Goal: Task Accomplishment & Management: Complete application form

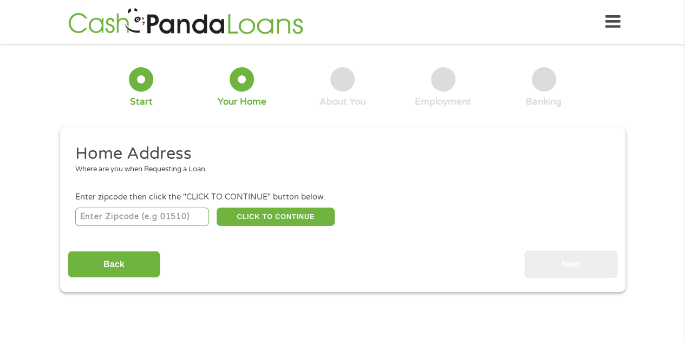
click at [185, 211] on input "number" at bounding box center [142, 216] width 134 height 18
type input "48167"
click at [244, 210] on button "CLICK TO CONTINUE" at bounding box center [276, 216] width 118 height 18
type input "48167"
type input "[GEOGRAPHIC_DATA]"
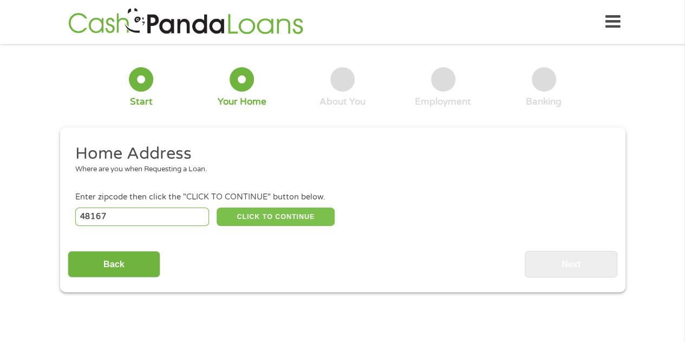
select select "[US_STATE]"
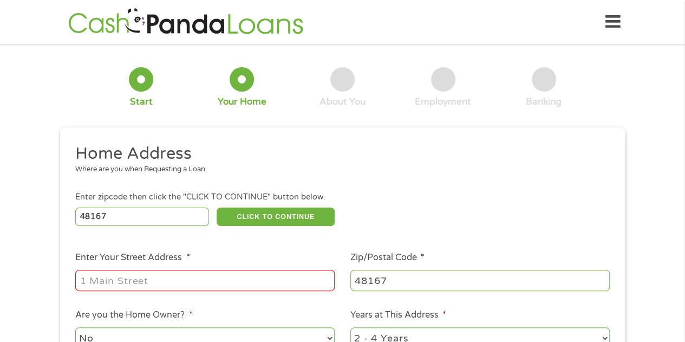
click at [196, 287] on input "Enter Your Street Address *" at bounding box center [204, 280] width 259 height 21
type input "[STREET_ADDRESS]"
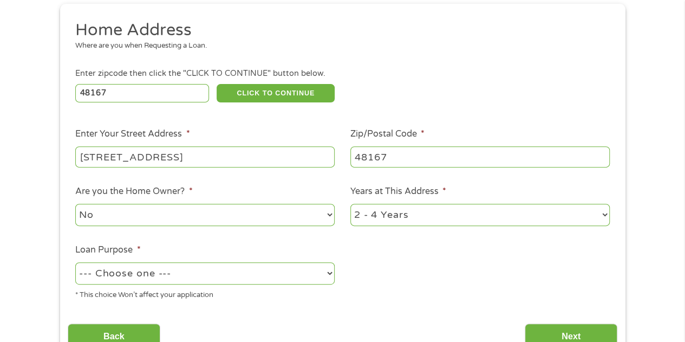
scroll to position [170, 0]
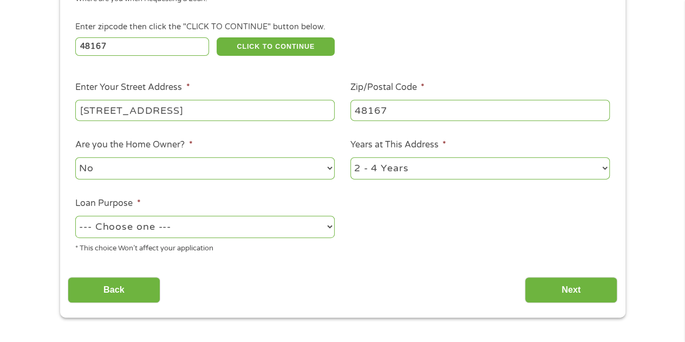
click at [252, 171] on select "No Yes" at bounding box center [204, 168] width 259 height 22
click at [75, 157] on select "No Yes" at bounding box center [204, 168] width 259 height 22
click at [193, 145] on li "Are you the Home Owner? * No Yes" at bounding box center [205, 159] width 275 height 43
click at [188, 166] on select "No Yes" at bounding box center [204, 168] width 259 height 22
select select "no"
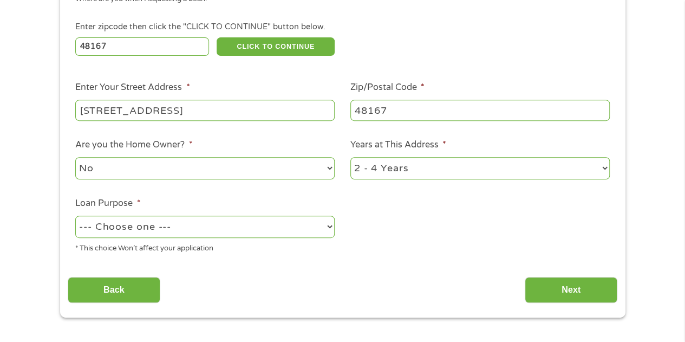
click at [75, 157] on select "No Yes" at bounding box center [204, 168] width 259 height 22
click at [376, 178] on select "1 Year or less 1 - 2 Years 2 - 4 Years Over 4 Years" at bounding box center [479, 168] width 259 height 22
select select "24months"
click at [350, 157] on select "1 Year or less 1 - 2 Years 2 - 4 Years Over 4 Years" at bounding box center [479, 168] width 259 height 22
click at [214, 232] on select "--- Choose one --- Pay Bills Debt Consolidation Home Improvement Major Purchase…" at bounding box center [204, 227] width 259 height 22
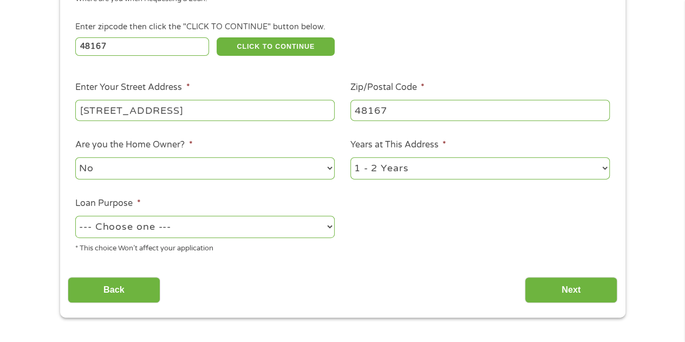
select select "paybills"
click at [75, 216] on select "--- Choose one --- Pay Bills Debt Consolidation Home Improvement Major Purchase…" at bounding box center [204, 227] width 259 height 22
click at [581, 291] on input "Next" at bounding box center [571, 290] width 93 height 27
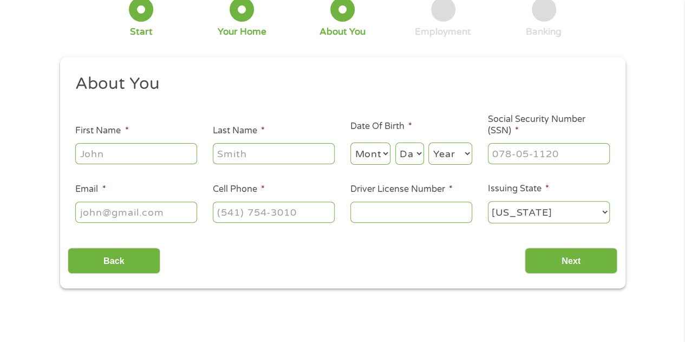
scroll to position [0, 0]
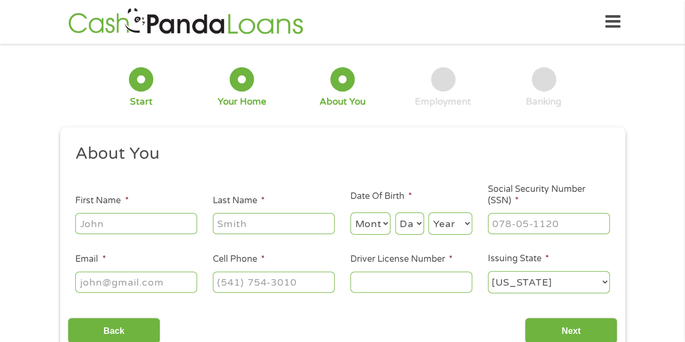
click at [141, 223] on input "First Name *" at bounding box center [136, 223] width 122 height 21
type input "[PERSON_NAME]"
type input "Larsosa"
click at [374, 217] on select "Month 1 2 3 4 5 6 7 8 9 10 11 12" at bounding box center [370, 223] width 41 height 22
select select "9"
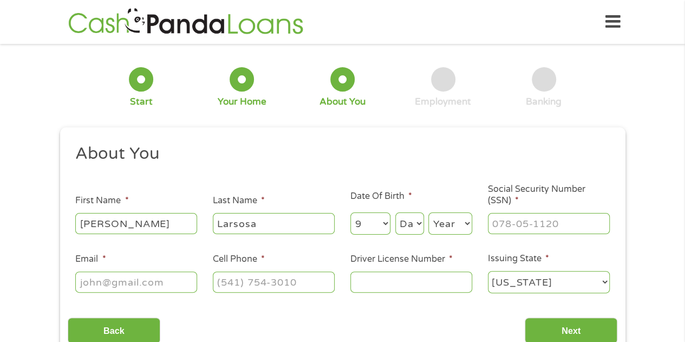
click at [350, 213] on select "Month 1 2 3 4 5 6 7 8 9 10 11 12" at bounding box center [370, 223] width 41 height 22
click at [405, 226] on select "Day 1 2 3 4 5 6 7 8 9 10 11 12 13 14 15 16 17 18 19 20 21 22 23 24 25 26 27 28 …" at bounding box center [409, 223] width 29 height 22
select select "16"
click at [395, 213] on select "Day 1 2 3 4 5 6 7 8 9 10 11 12 13 14 15 16 17 18 19 20 21 22 23 24 25 26 27 28 …" at bounding box center [409, 223] width 29 height 22
drag, startPoint x: 462, startPoint y: 222, endPoint x: 457, endPoint y: 214, distance: 9.3
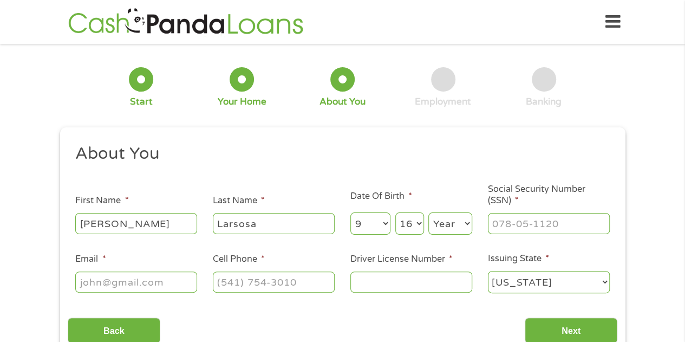
click at [460, 222] on select "Year [DATE] 2006 2005 2004 2003 2002 2001 2000 1999 1998 1997 1996 1995 1994 19…" at bounding box center [450, 223] width 44 height 22
select select "1974"
click at [428, 213] on select "Year [DATE] 2006 2005 2004 2003 2002 2001 2000 1999 1998 1997 1996 1995 1994 19…" at bounding box center [450, 223] width 44 height 22
click at [581, 238] on ul "About You This field is hidden when viewing the form Title * --- Choose one ---…" at bounding box center [343, 223] width 550 height 160
click at [574, 227] on input "___-__-____" at bounding box center [549, 223] width 122 height 21
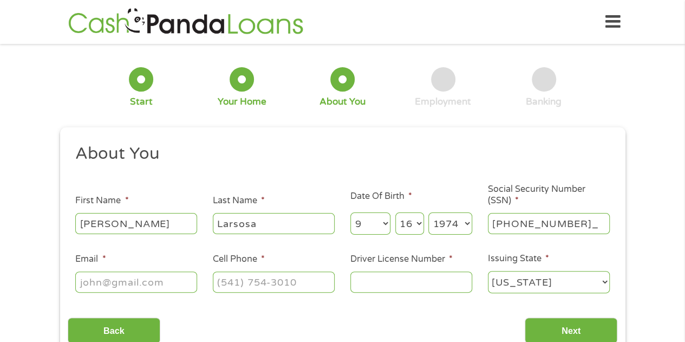
type input "368-98-6750"
click at [121, 281] on input "Email *" at bounding box center [136, 281] width 122 height 21
type input "[EMAIL_ADDRESS][DOMAIN_NAME]"
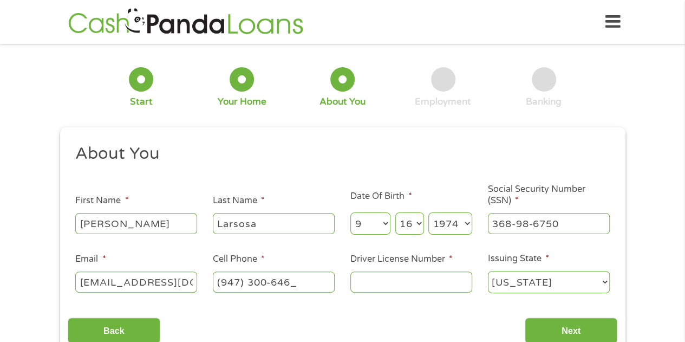
type input "[PHONE_NUMBER]"
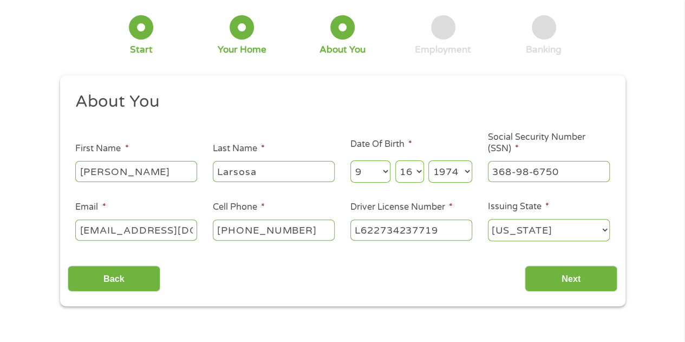
scroll to position [108, 0]
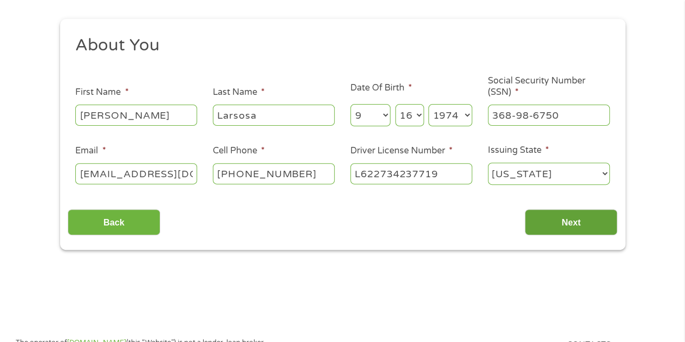
type input "L622734237719"
click at [583, 218] on input "Next" at bounding box center [571, 222] width 93 height 27
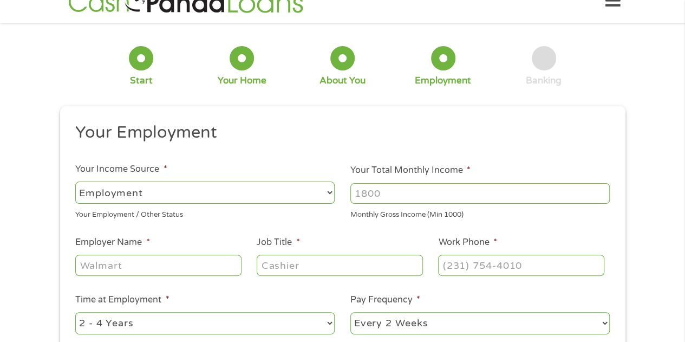
scroll to position [0, 0]
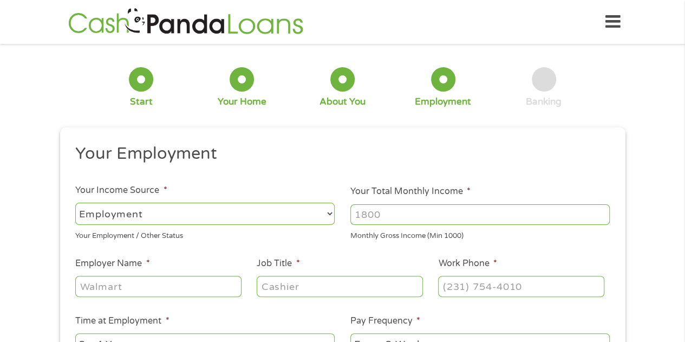
click at [244, 214] on select "--- Choose one --- Employment [DEMOGRAPHIC_DATA] Benefits" at bounding box center [204, 214] width 259 height 22
click at [75, 203] on select "--- Choose one --- Employment [DEMOGRAPHIC_DATA] Benefits" at bounding box center [204, 214] width 259 height 22
click at [431, 212] on input "Your Total Monthly Income *" at bounding box center [479, 214] width 259 height 21
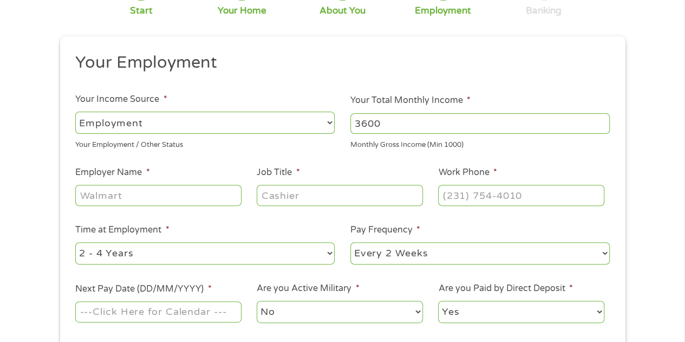
scroll to position [108, 0]
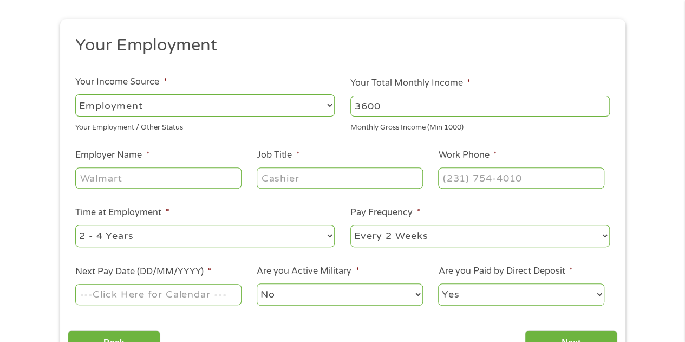
type input "3600"
click at [155, 173] on input "Employer Name *" at bounding box center [158, 177] width 166 height 21
type input "Best Buy Health"
type input "Senior Care Advisor"
type input "[PHONE_NUMBER]"
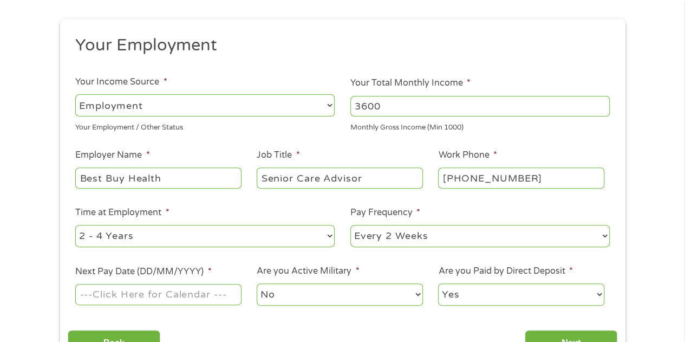
click at [213, 242] on select "--- Choose one --- 1 Year or less 1 - 2 Years 2 - 4 Years Over 4 Years" at bounding box center [204, 236] width 259 height 22
select select "60months"
click at [75, 225] on select "--- Choose one --- 1 Year or less 1 - 2 Years 2 - 4 Years Over 4 Years" at bounding box center [204, 236] width 259 height 22
click at [385, 236] on select "--- Choose one --- Every 2 Weeks Every Week Monthly Semi-Monthly" at bounding box center [479, 236] width 259 height 22
click at [261, 261] on ul "Your Employment Your Income Source * --- Choose one --- Employment [DEMOGRAPHIC…" at bounding box center [343, 175] width 550 height 281
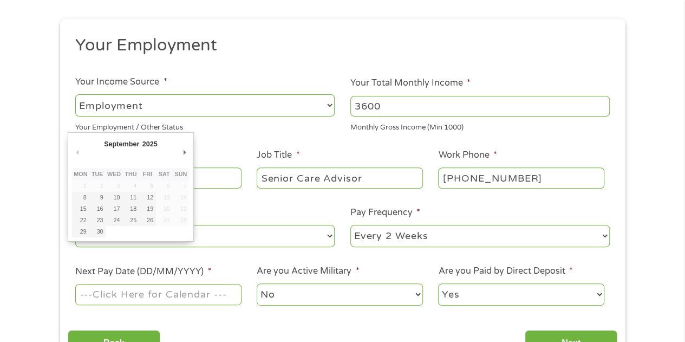
click at [181, 297] on input "Next Pay Date (DD/MM/YYYY) *" at bounding box center [158, 294] width 166 height 21
type input "[DATE]"
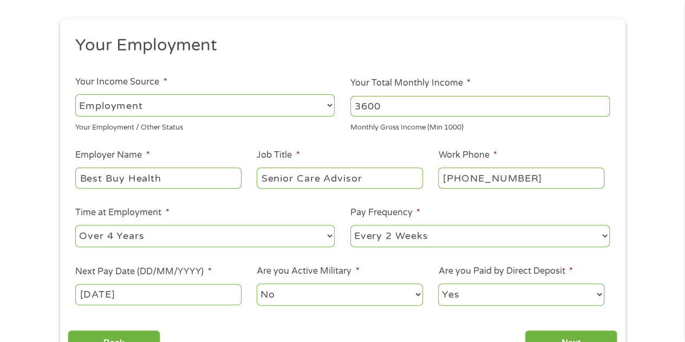
click at [342, 301] on select "No Yes" at bounding box center [340, 294] width 166 height 22
click at [492, 273] on label "Are you Paid by Direct Deposit *" at bounding box center [505, 270] width 134 height 11
click at [492, 283] on select "Yes No" at bounding box center [521, 294] width 166 height 22
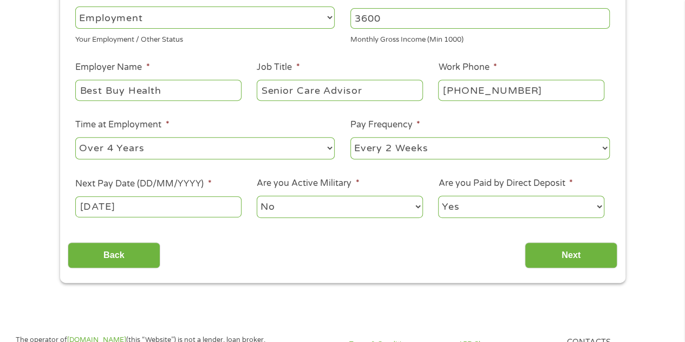
scroll to position [271, 0]
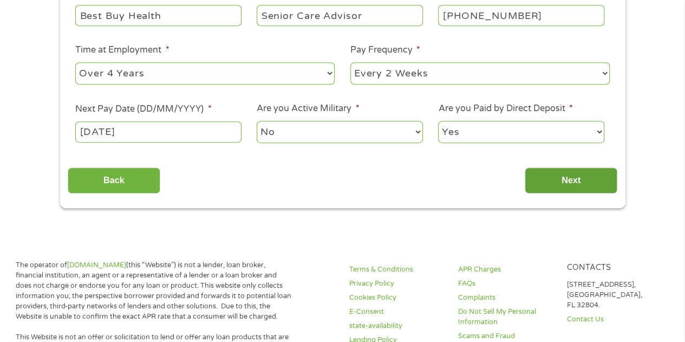
click at [557, 179] on input "Next" at bounding box center [571, 180] width 93 height 27
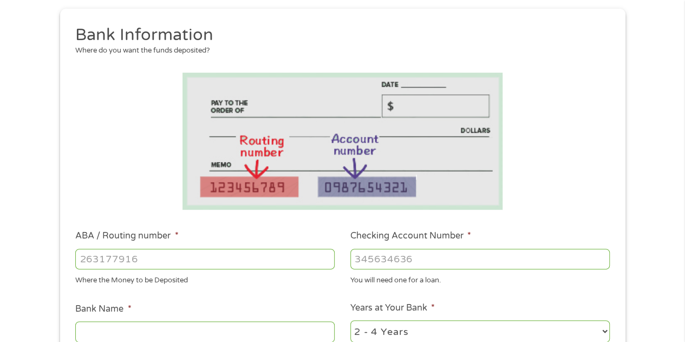
scroll to position [162, 0]
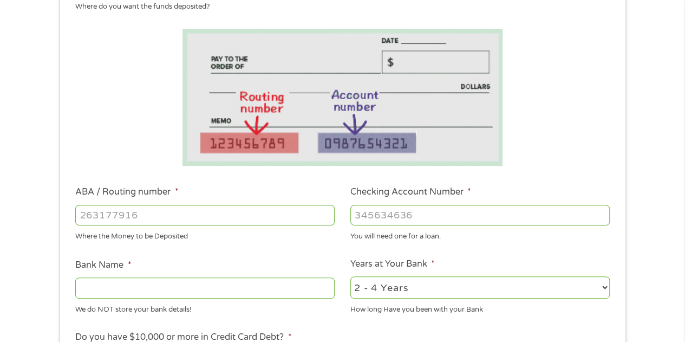
click at [219, 224] on input "ABA / Routing number *" at bounding box center [204, 215] width 259 height 21
type input "072000805"
type input "BANK OF AMERICA NA"
type input "072000805"
type input "375028454525"
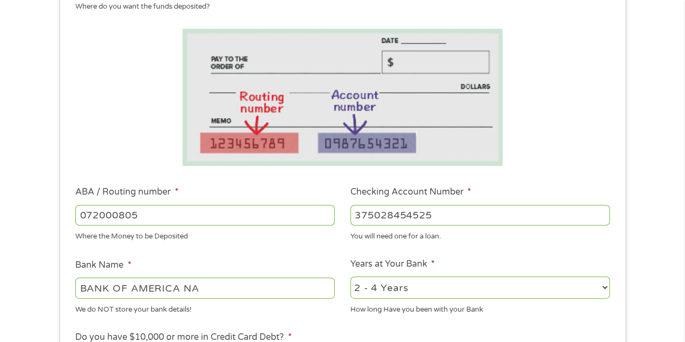
click at [390, 282] on select "2 - 4 Years 6 - 12 Months 1 - 2 Years Over 4 Years" at bounding box center [479, 287] width 259 height 22
select select "60months"
click at [350, 277] on select "2 - 4 Years 6 - 12 Months 1 - 2 Years Over 4 Years" at bounding box center [479, 287] width 259 height 22
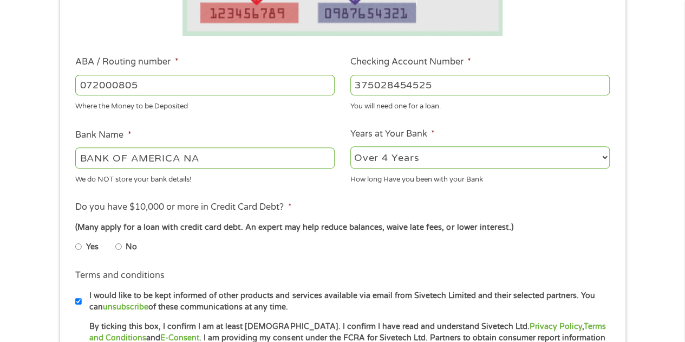
scroll to position [325, 0]
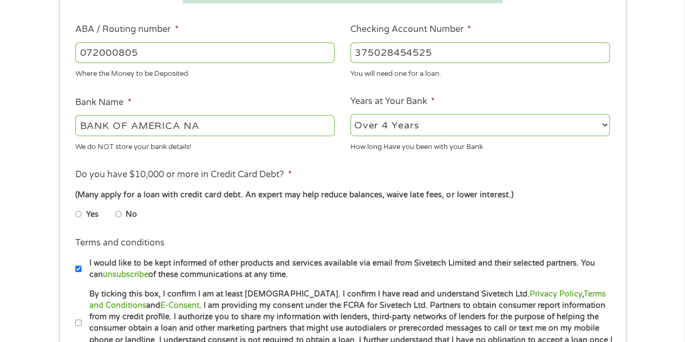
click at [111, 214] on li "Yes" at bounding box center [95, 214] width 40 height 21
click at [116, 214] on input "No" at bounding box center [118, 213] width 6 height 17
radio input "true"
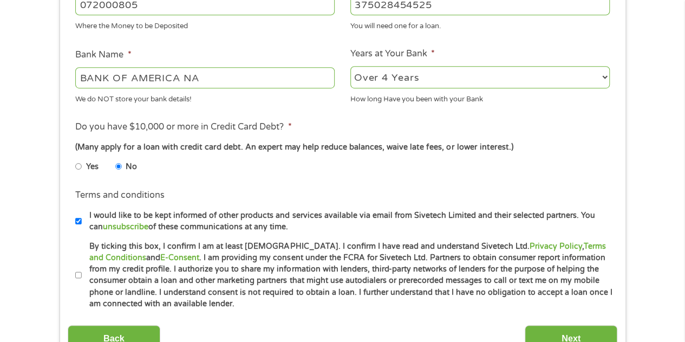
scroll to position [433, 0]
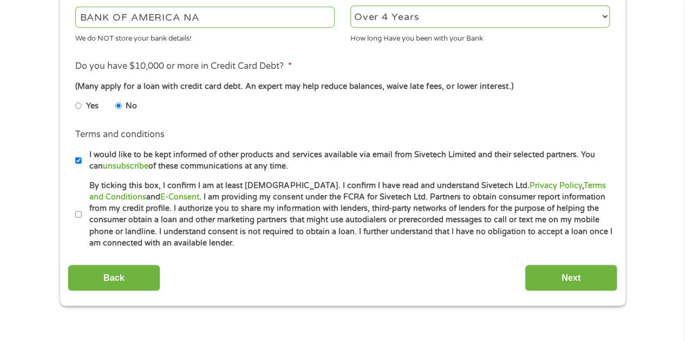
click at [81, 216] on input "By ticking this box, I confirm I am at least [DEMOGRAPHIC_DATA]. I confirm I ha…" at bounding box center [78, 214] width 6 height 17
checkbox input "true"
click at [79, 161] on input "I would like to be kept informed of other products and services available via e…" at bounding box center [78, 160] width 6 height 17
checkbox input "false"
click at [549, 275] on input "Next" at bounding box center [571, 277] width 93 height 27
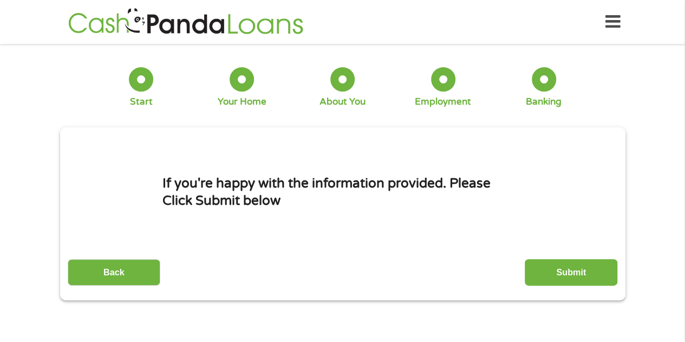
scroll to position [0, 0]
click at [545, 275] on input "Submit" at bounding box center [571, 272] width 93 height 27
